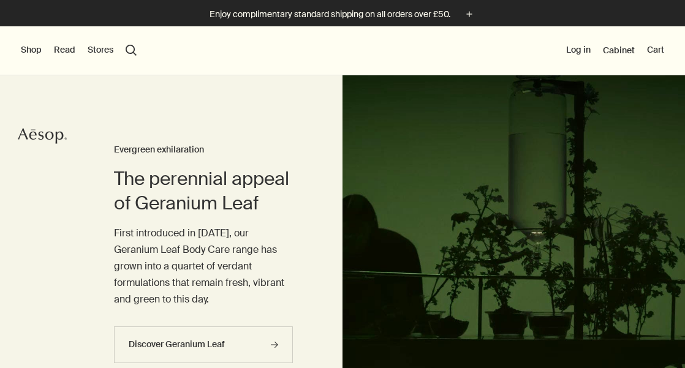
click at [100, 48] on button "Stores" at bounding box center [101, 50] width 26 height 12
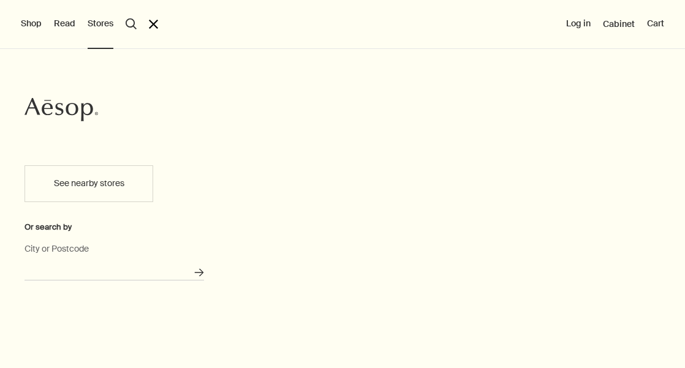
click at [153, 263] on input "City or Postcode" at bounding box center [113, 270] width 179 height 19
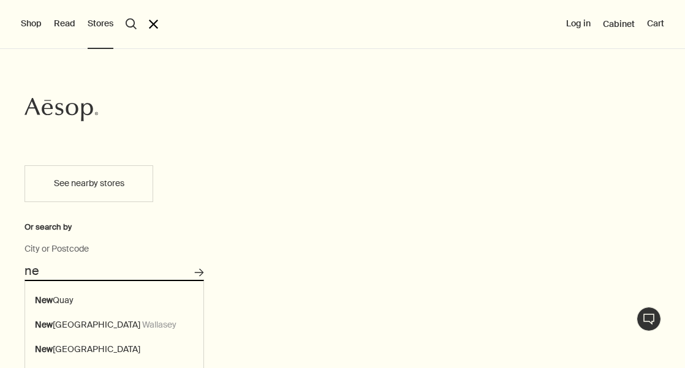
type input "n"
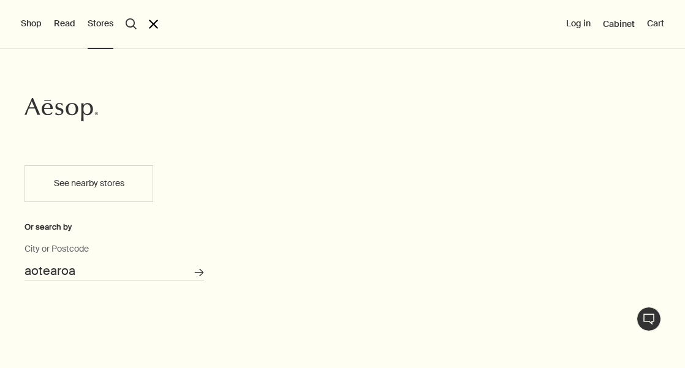
click at [198, 273] on button "Search for stores" at bounding box center [199, 273] width 20 height 20
type input "Aotearoa"
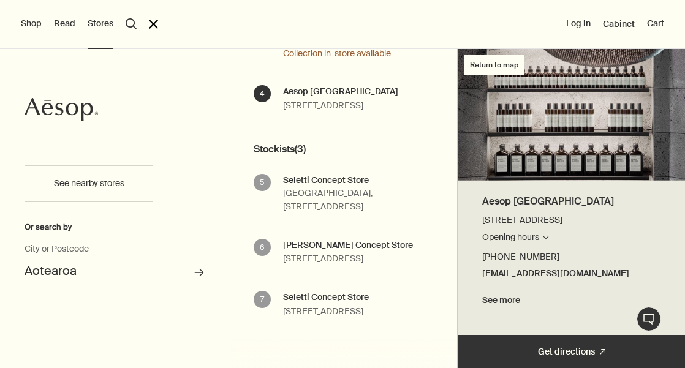
scroll to position [370, 0]
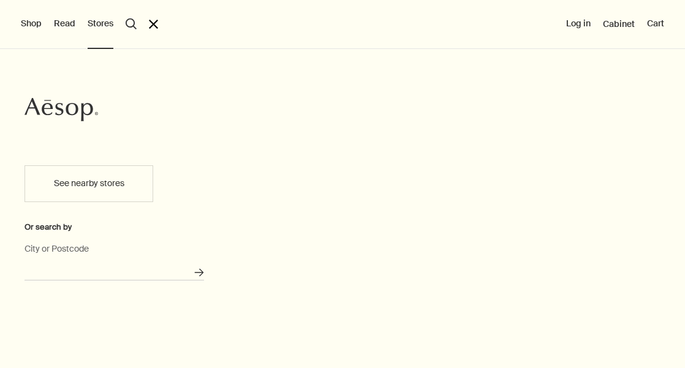
click at [143, 273] on input "City or Postcode" at bounding box center [113, 270] width 179 height 19
click at [198, 273] on button "Search for stores" at bounding box center [199, 273] width 20 height 20
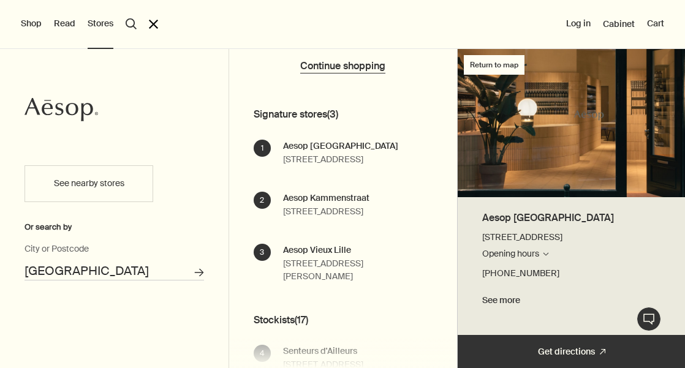
scroll to position [67, 0]
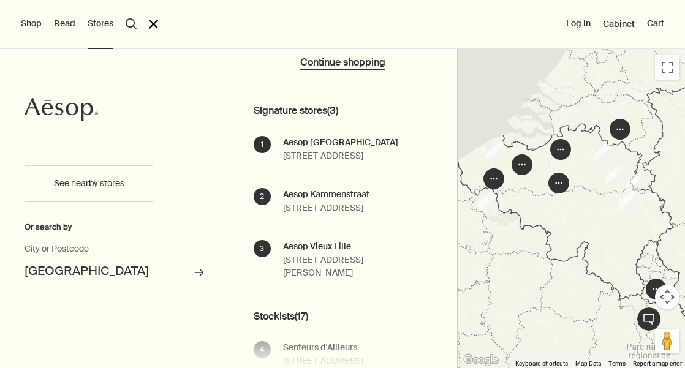
drag, startPoint x: 119, startPoint y: 274, endPoint x: 6, endPoint y: 268, distance: 113.4
click at [8, 268] on div "See nearby stores Or search by [GEOGRAPHIC_DATA] City or Postcode Search for st…" at bounding box center [114, 260] width 228 height 215
type input "[GEOGRAPHIC_DATA]"
click at [198, 273] on button "Search for stores" at bounding box center [199, 273] width 20 height 20
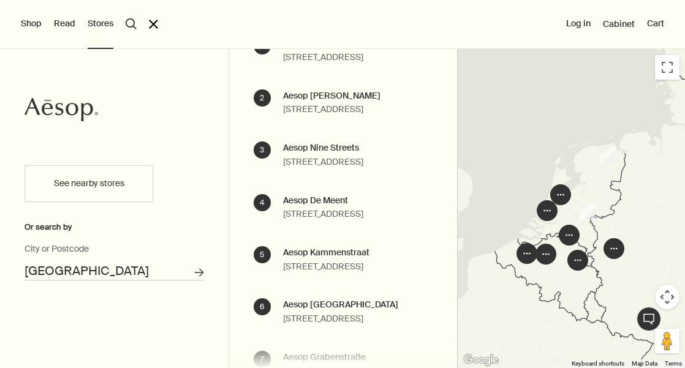
scroll to position [113, 0]
